Goal: Task Accomplishment & Management: Manage account settings

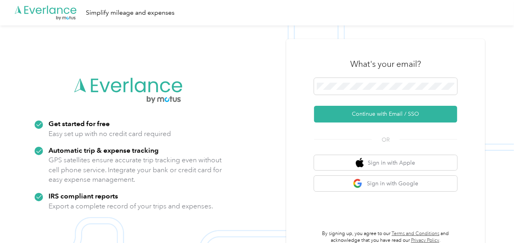
click at [370, 74] on div "What's your email?" at bounding box center [385, 64] width 143 height 28
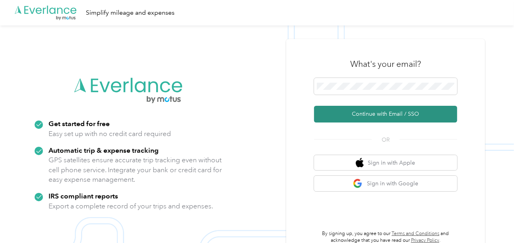
click at [361, 117] on button "Continue with Email / SSO" at bounding box center [385, 114] width 143 height 17
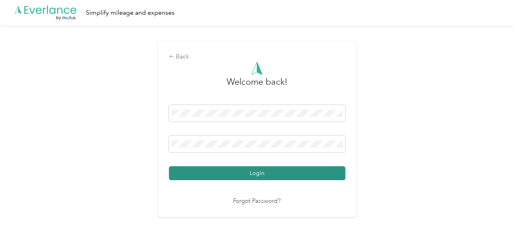
drag, startPoint x: 296, startPoint y: 168, endPoint x: 406, endPoint y: 153, distance: 111.1
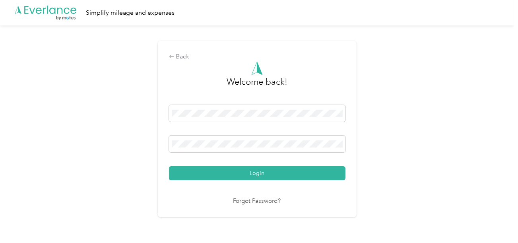
click at [298, 167] on button "Login" at bounding box center [257, 173] width 176 height 14
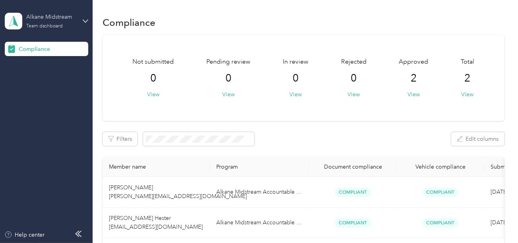
click at [48, 22] on div "Alkane Midstream Team dashboard" at bounding box center [51, 21] width 50 height 16
click at [41, 81] on div "Log out" at bounding box center [27, 83] width 31 height 8
